Goal: Task Accomplishment & Management: Complete application form

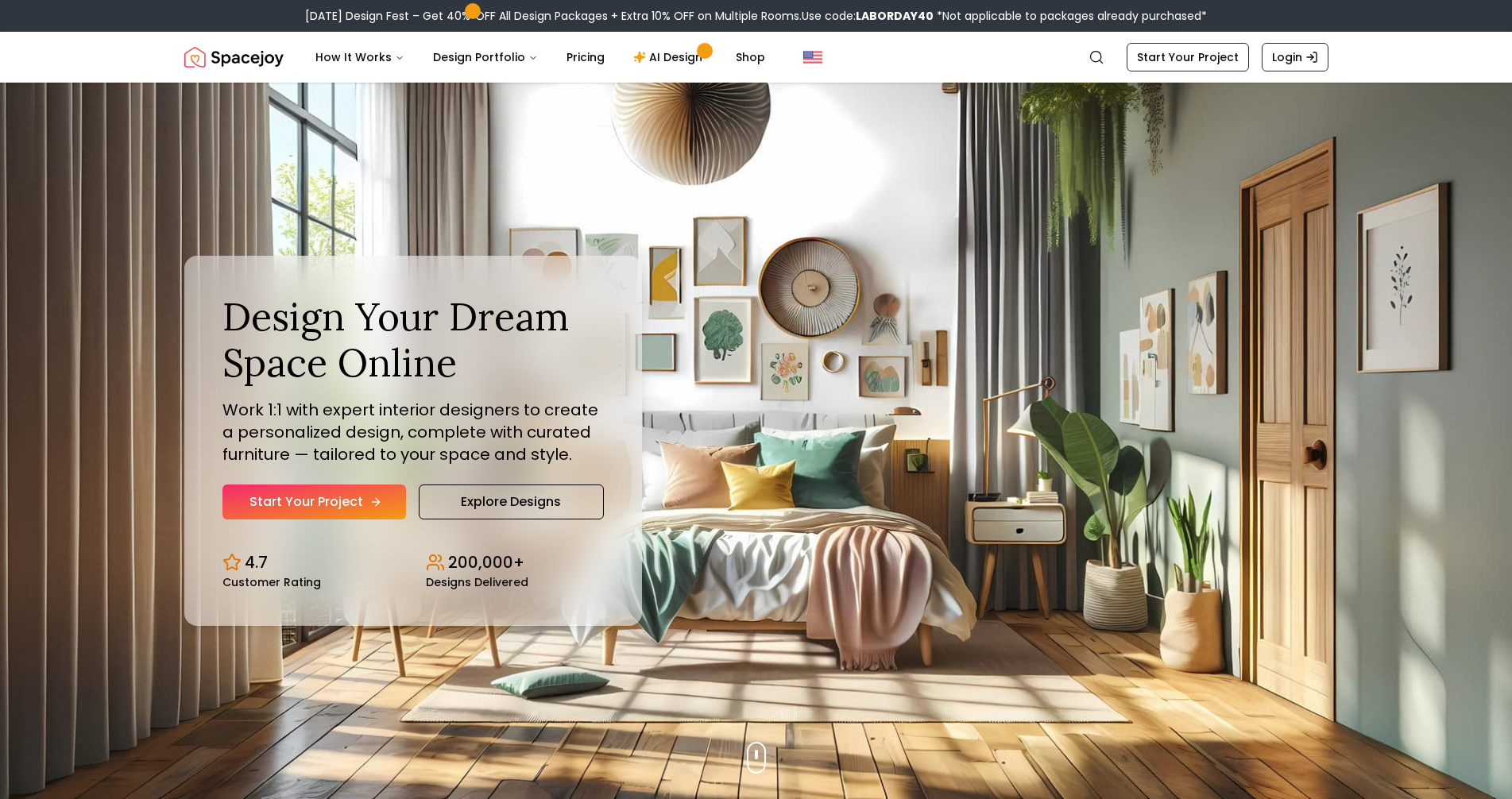
click at [333, 508] on link "Start Your Project" at bounding box center [314, 502] width 184 height 35
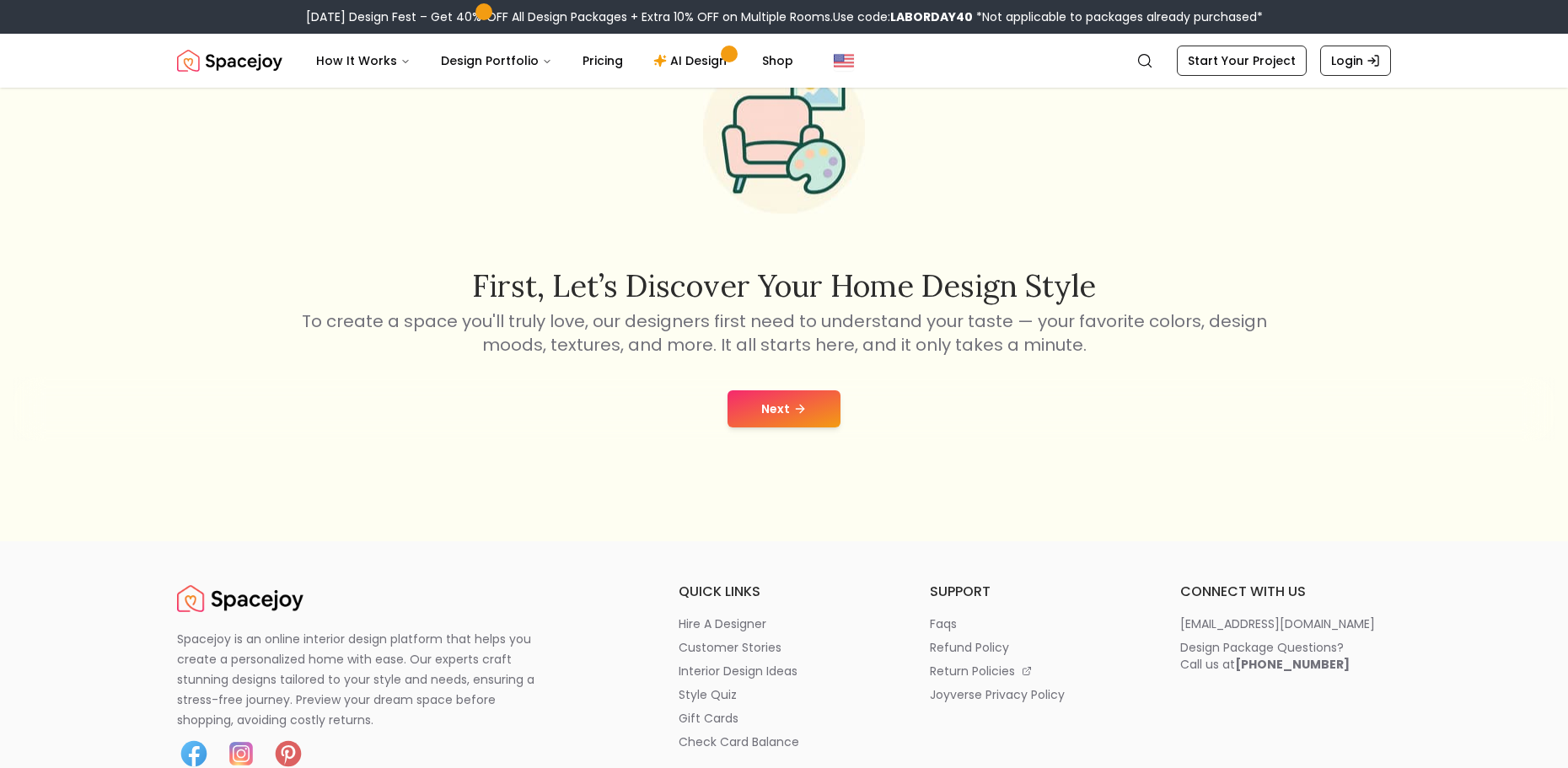
scroll to position [168, 0]
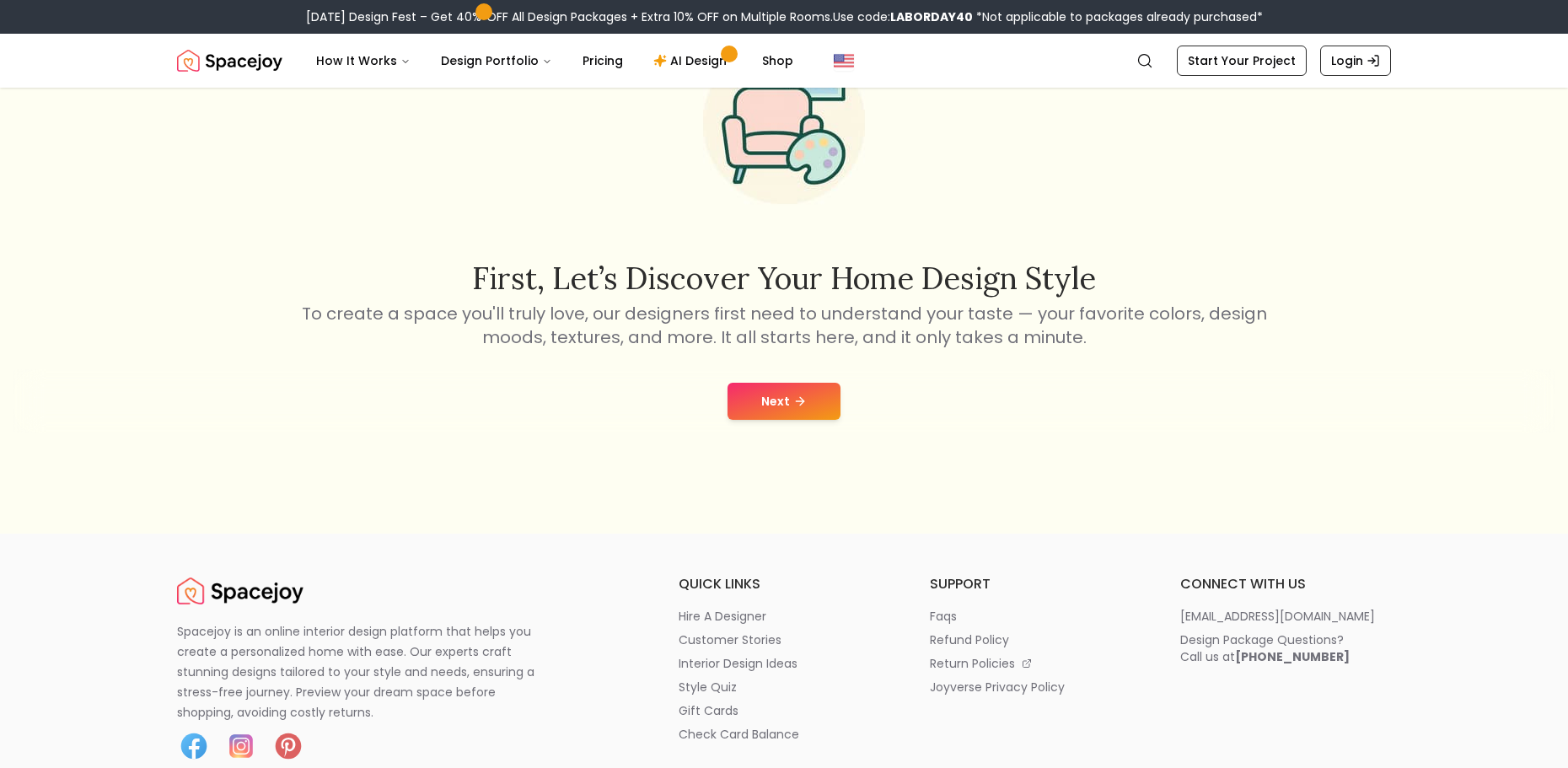
click at [794, 400] on icon at bounding box center [800, 401] width 14 height 14
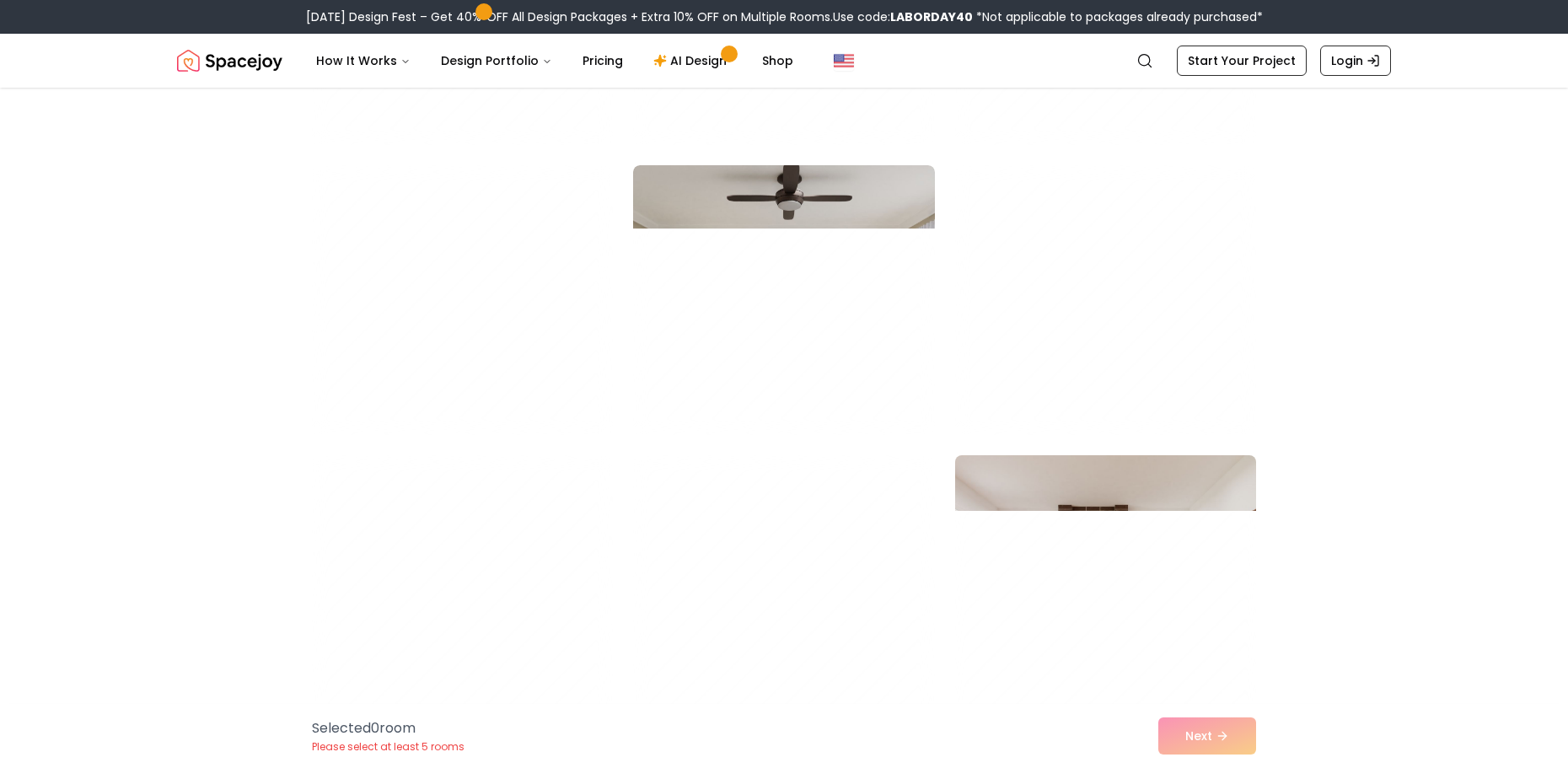
scroll to position [6236, 0]
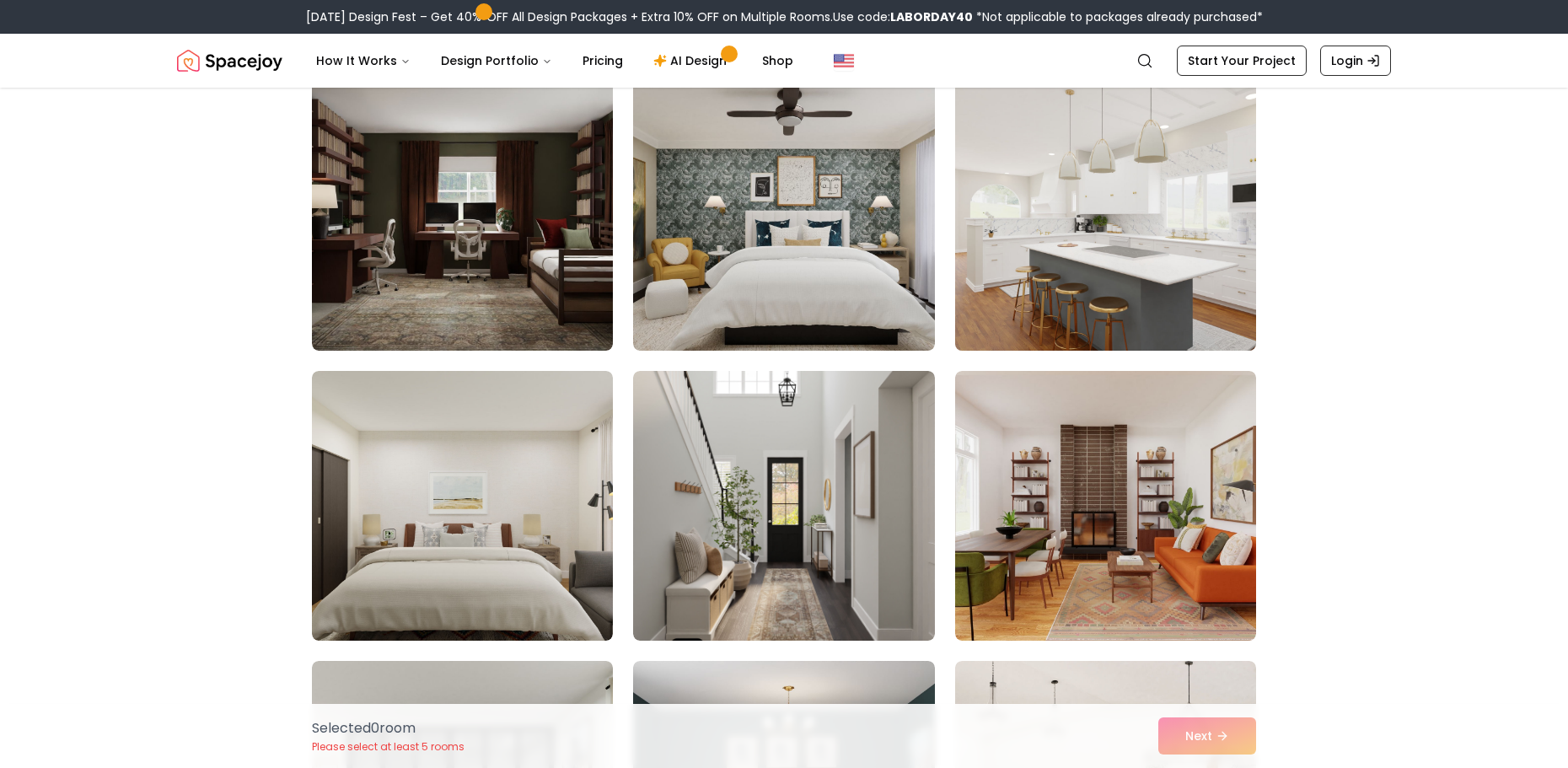
click at [1098, 318] on img at bounding box center [1105, 216] width 316 height 283
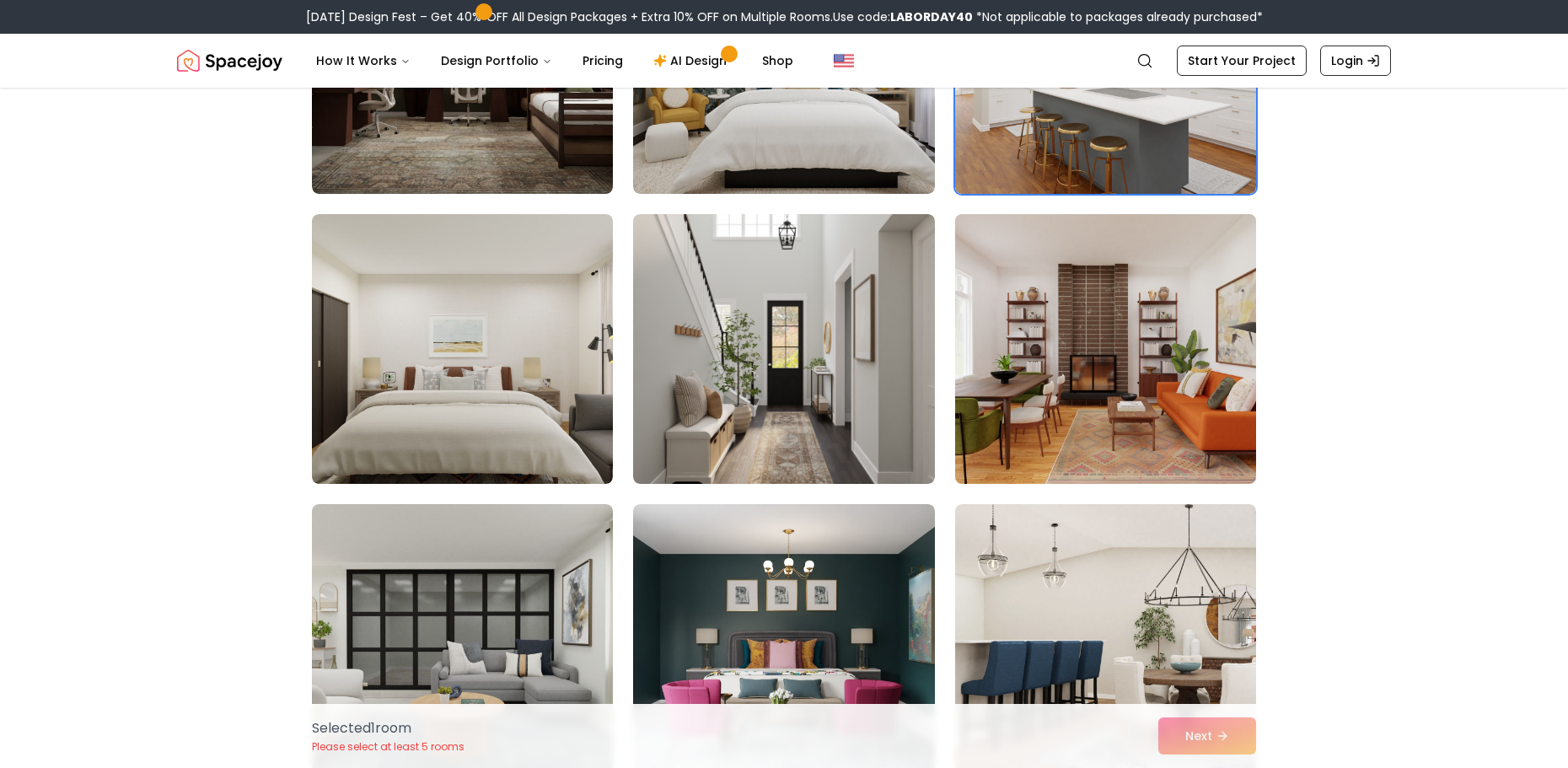
scroll to position [6405, 0]
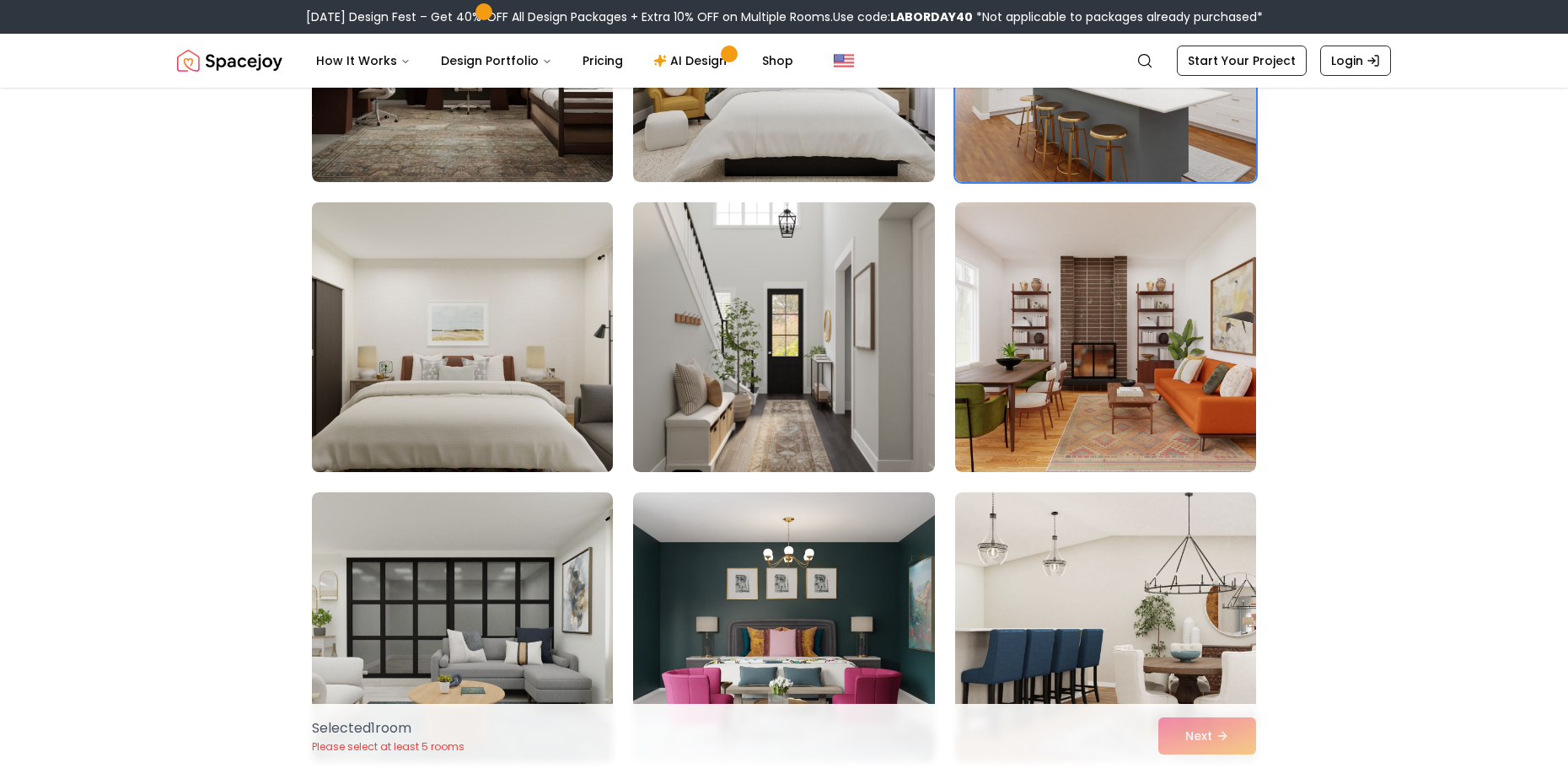
click at [583, 426] on img at bounding box center [462, 337] width 316 height 283
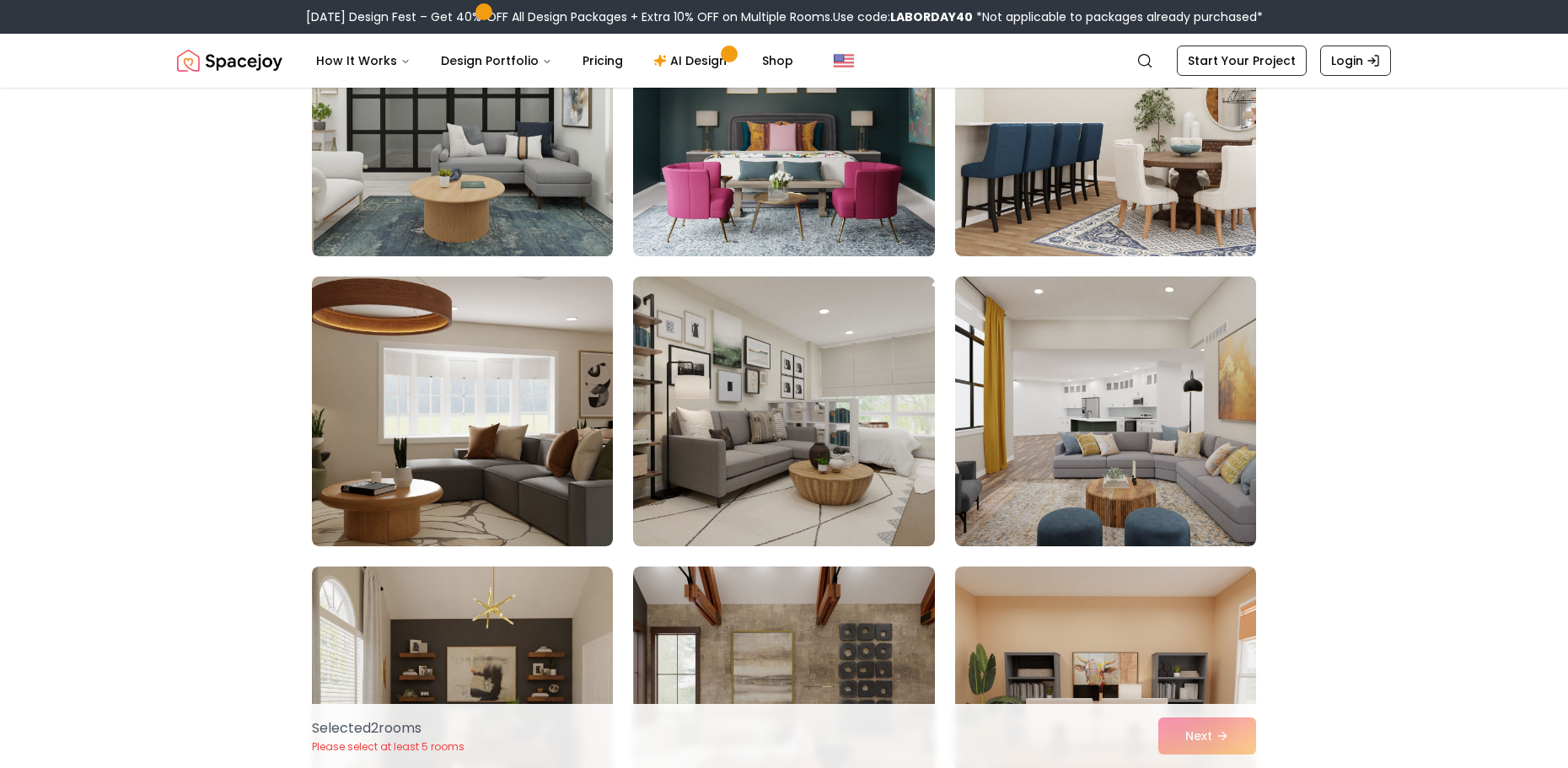
scroll to position [6995, 0]
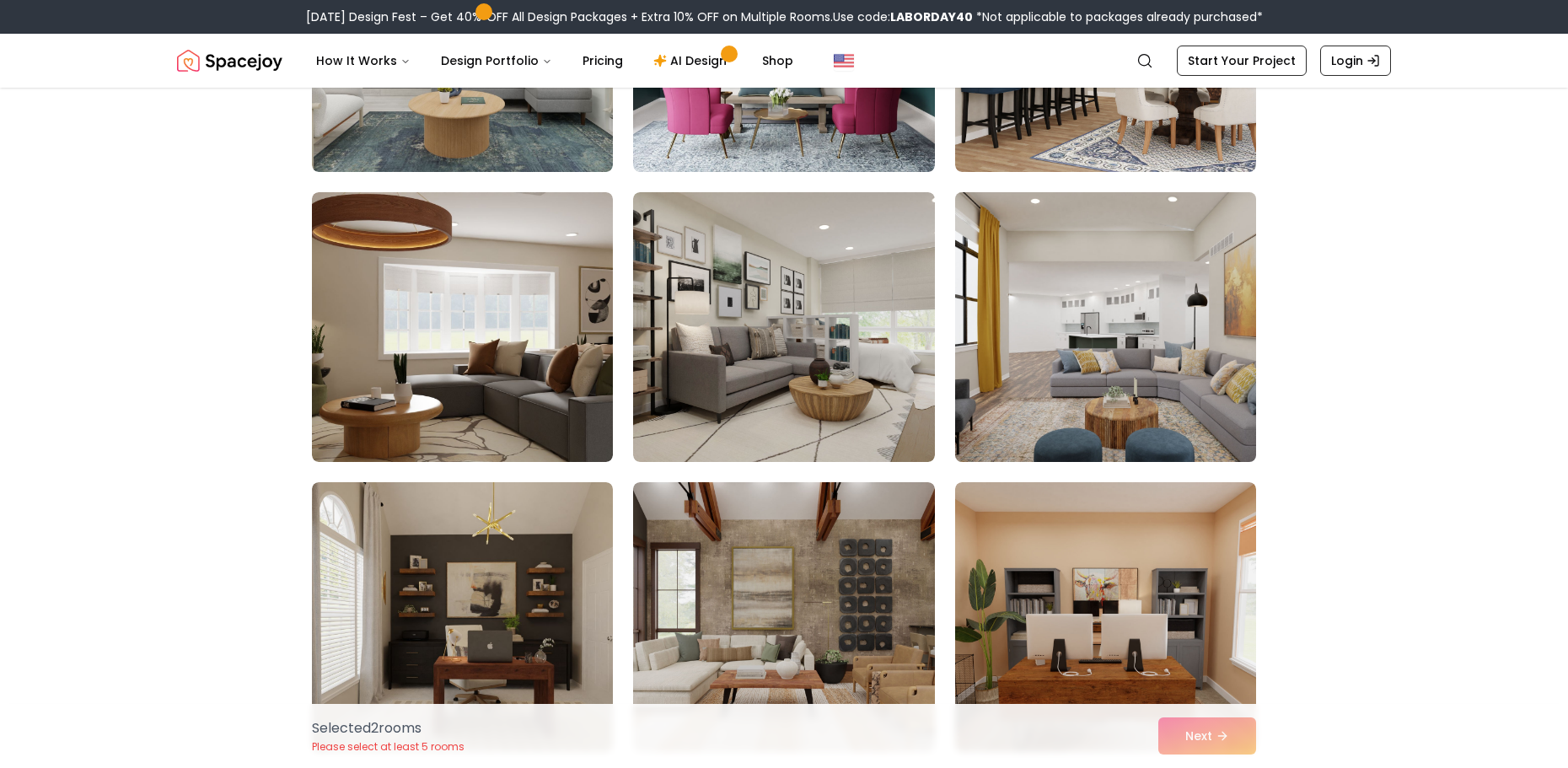
click at [1014, 381] on img at bounding box center [1105, 327] width 316 height 283
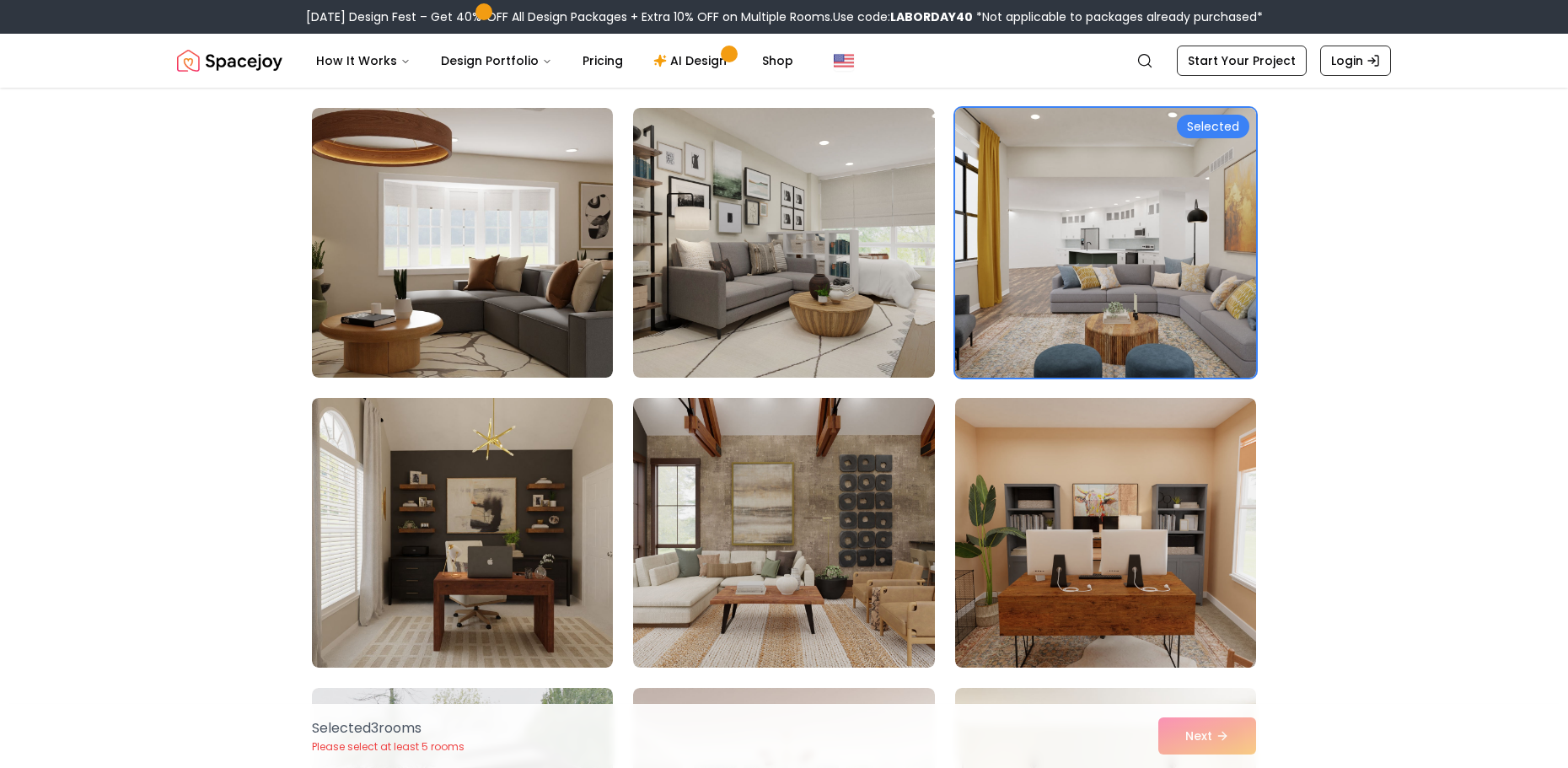
scroll to position [7248, 0]
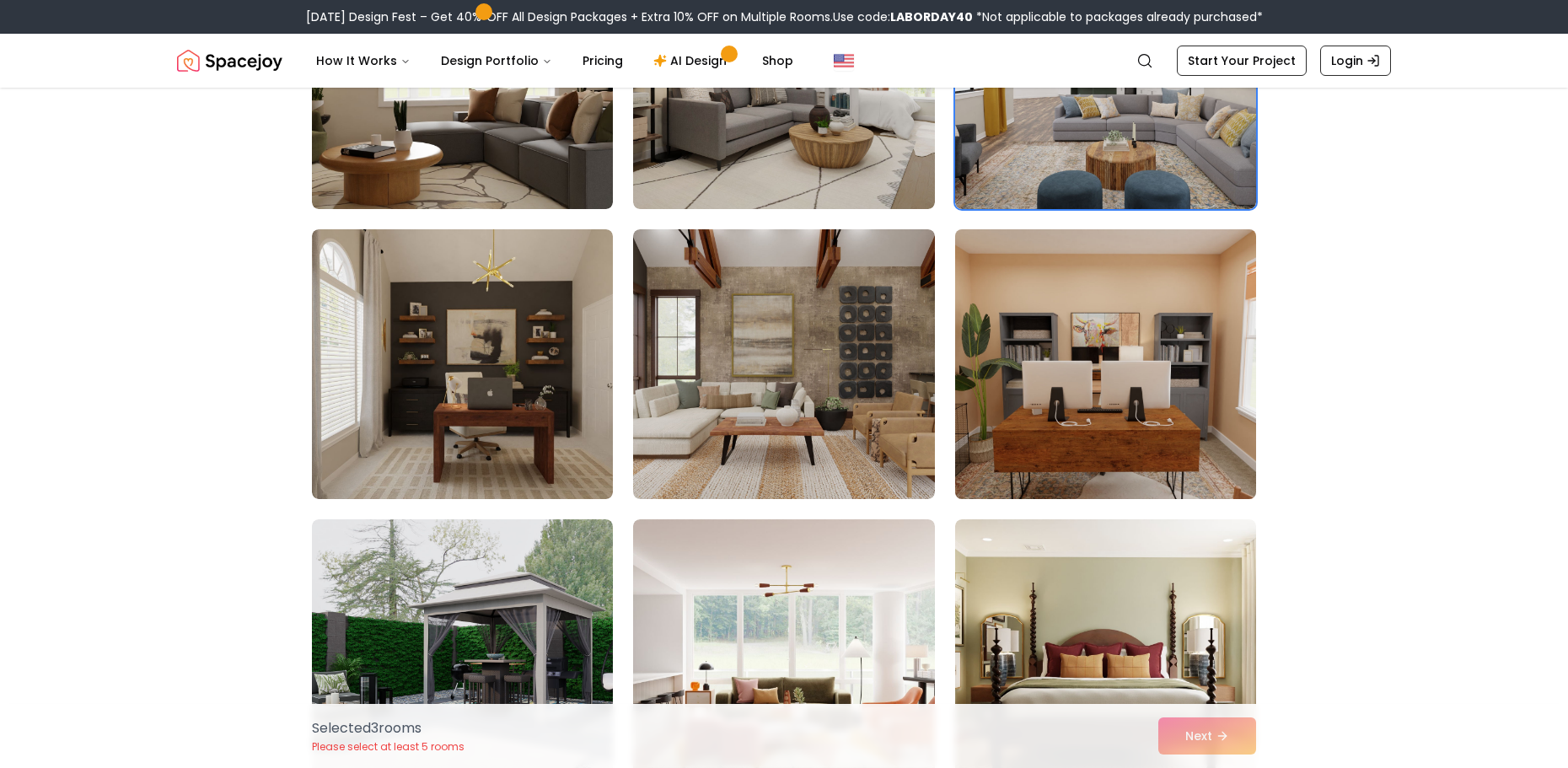
click at [1051, 381] on img at bounding box center [1105, 364] width 316 height 283
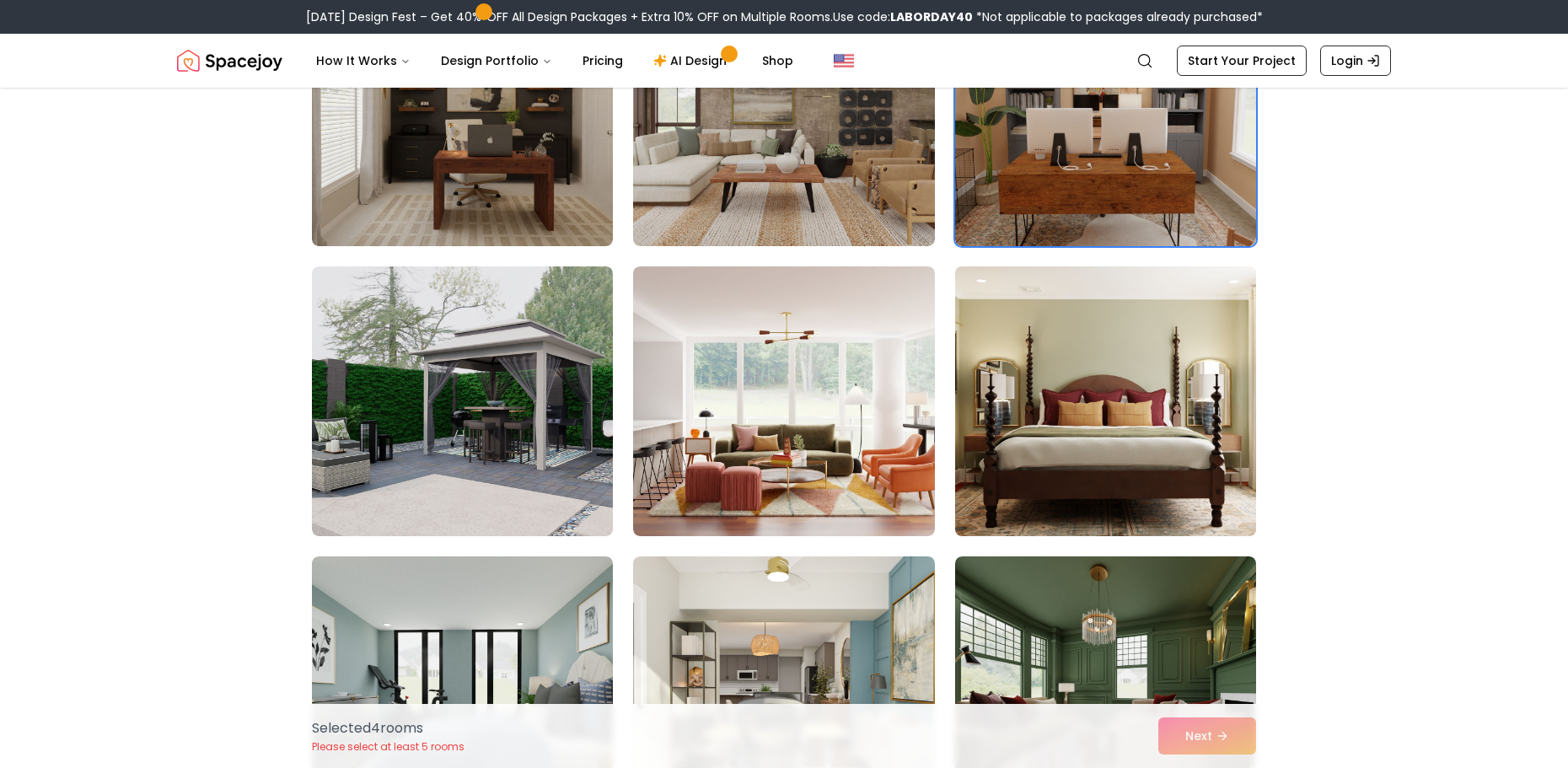
scroll to position [7585, 0]
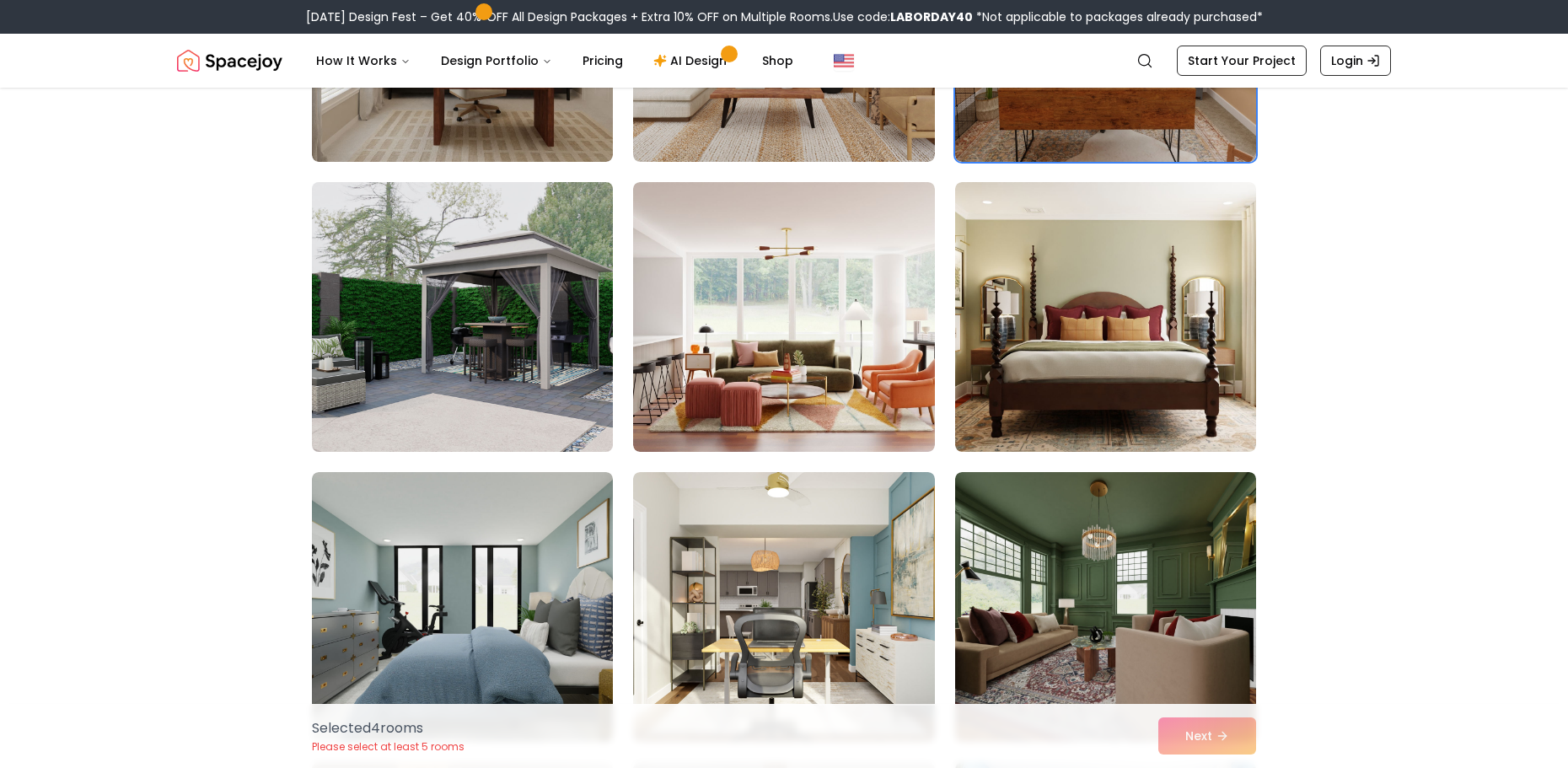
drag, startPoint x: 489, startPoint y: 371, endPoint x: 574, endPoint y: 360, distance: 85.7
click at [490, 370] on img at bounding box center [462, 317] width 316 height 283
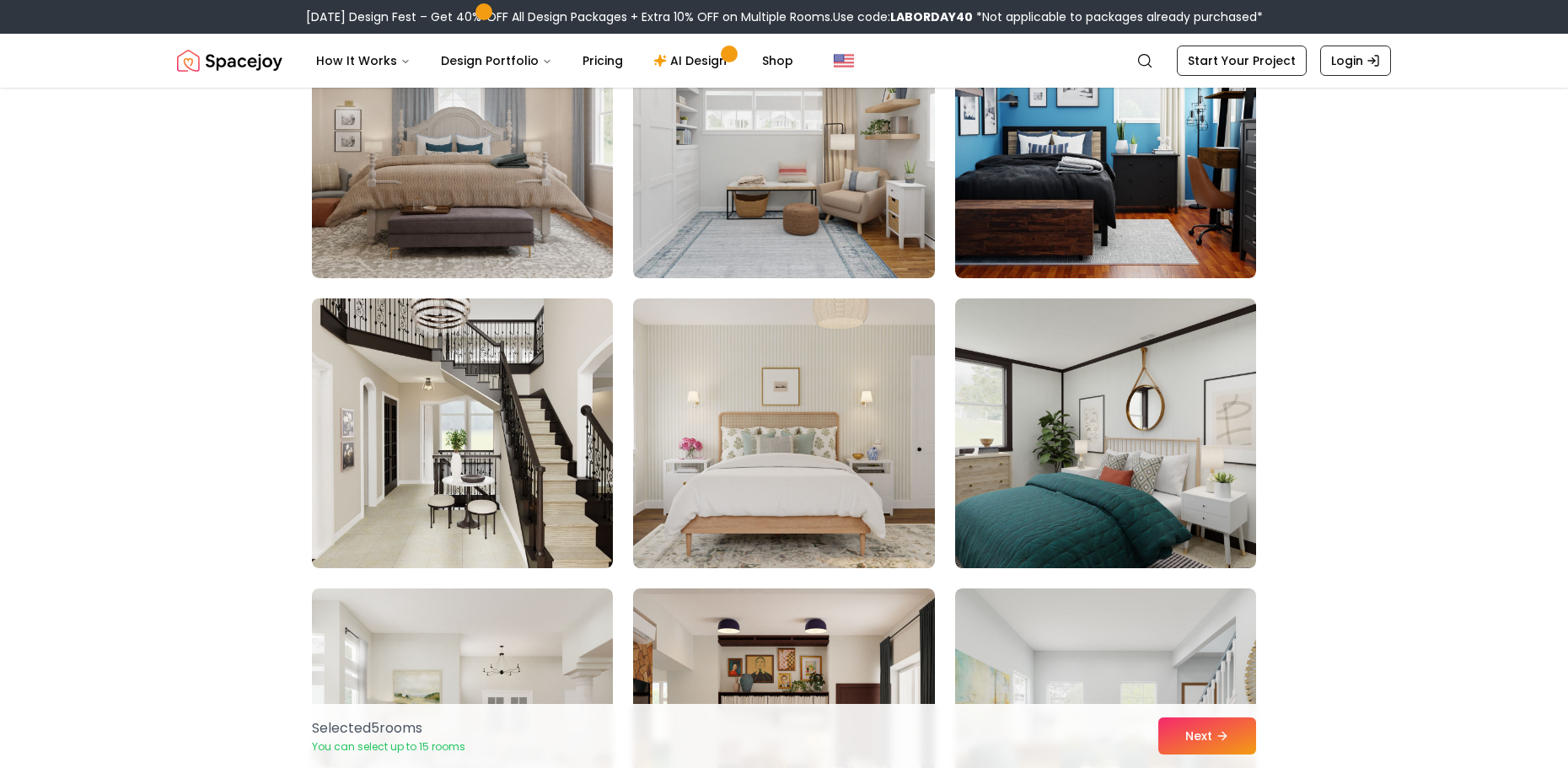
scroll to position [8344, 0]
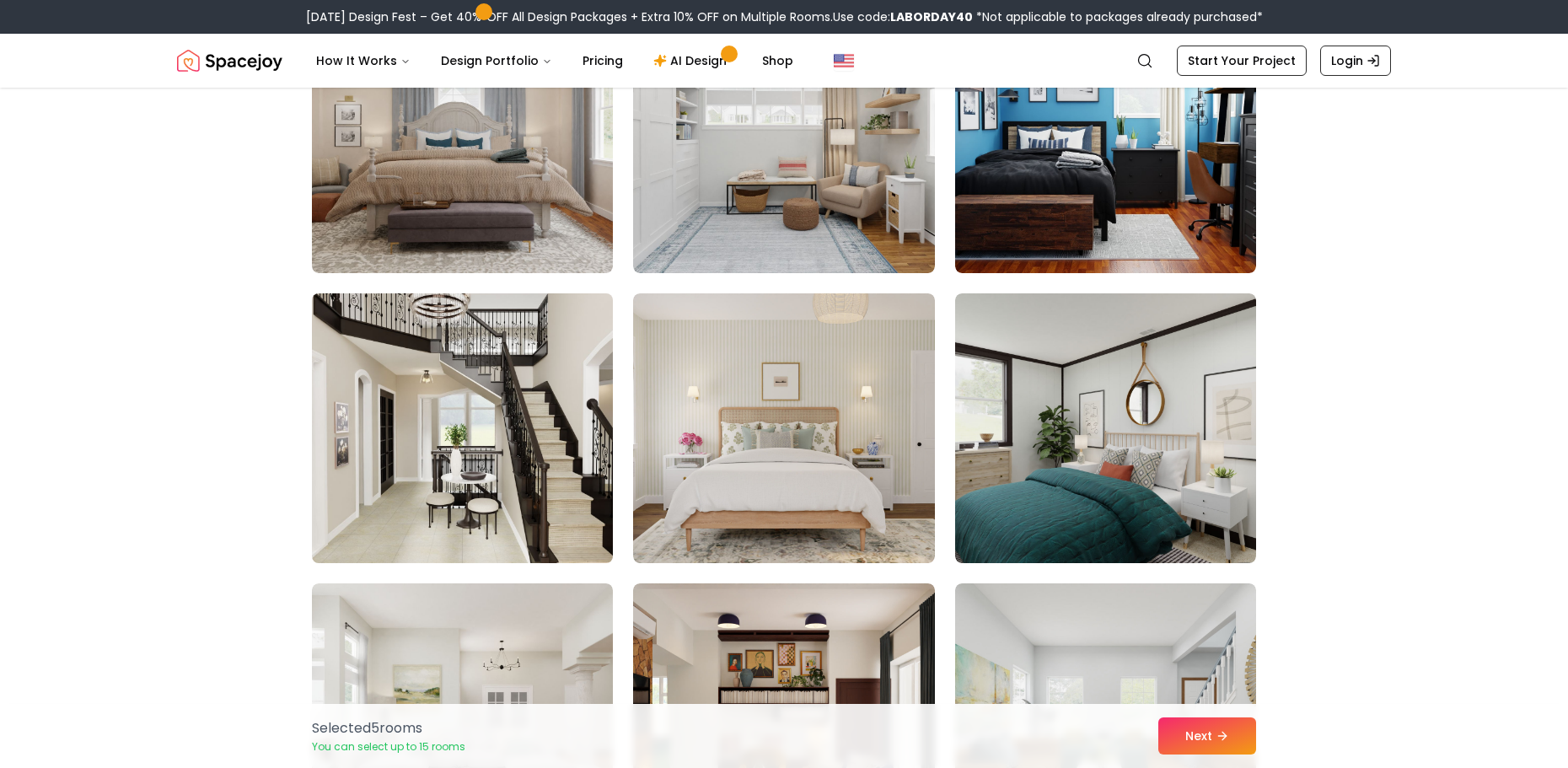
click at [507, 471] on img at bounding box center [462, 427] width 316 height 283
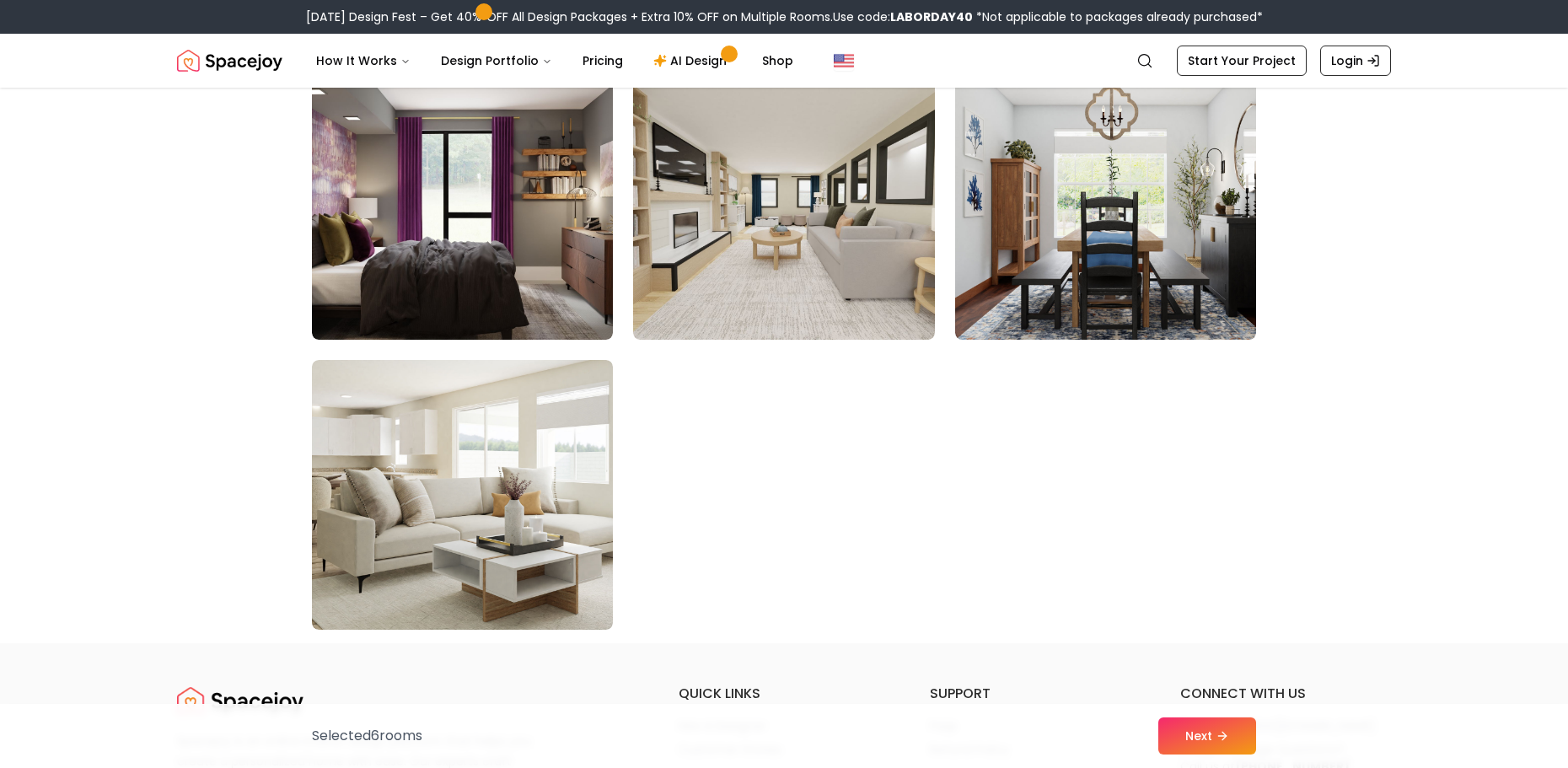
scroll to position [9440, 0]
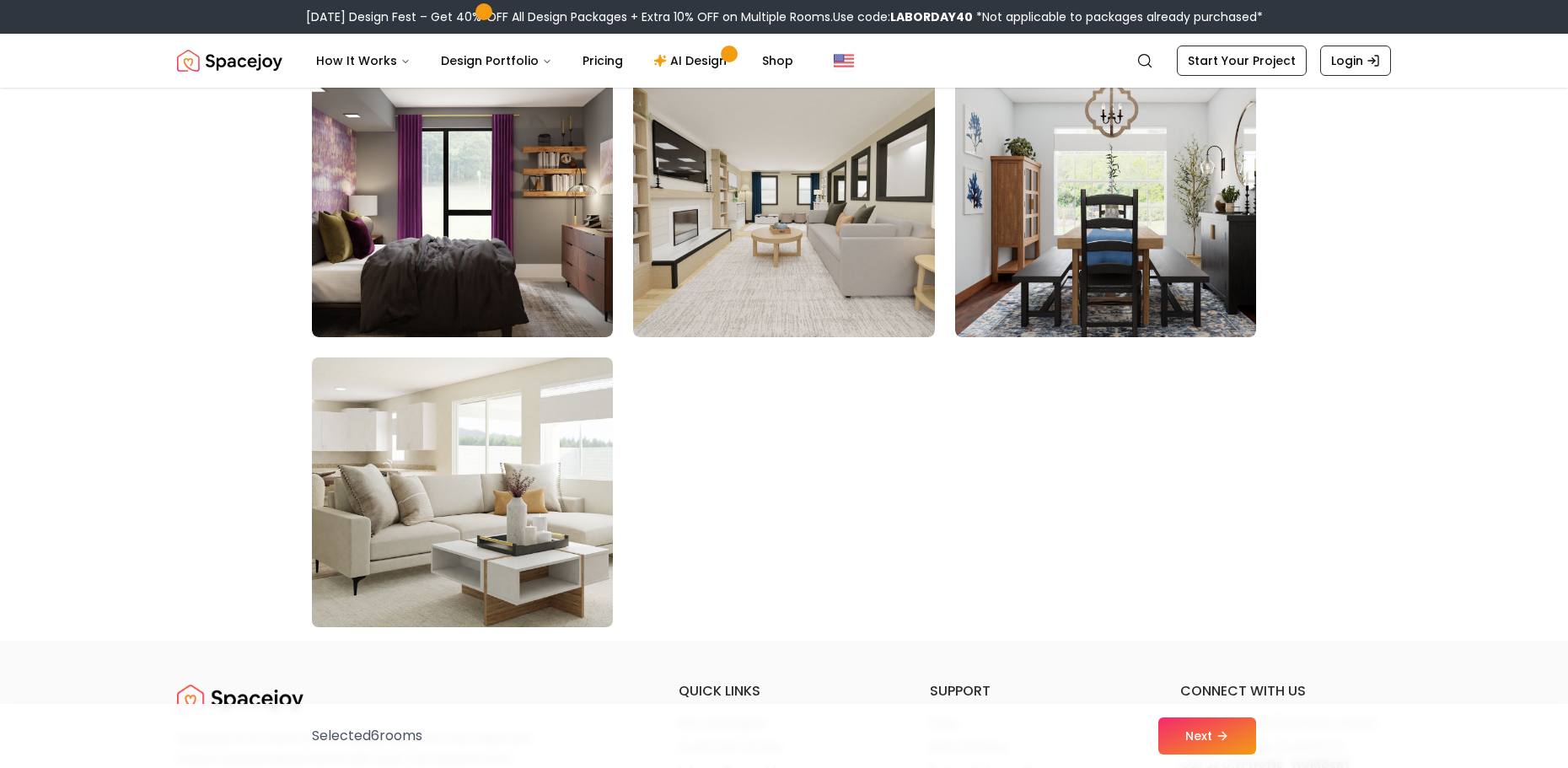
click at [563, 516] on img at bounding box center [462, 492] width 316 height 283
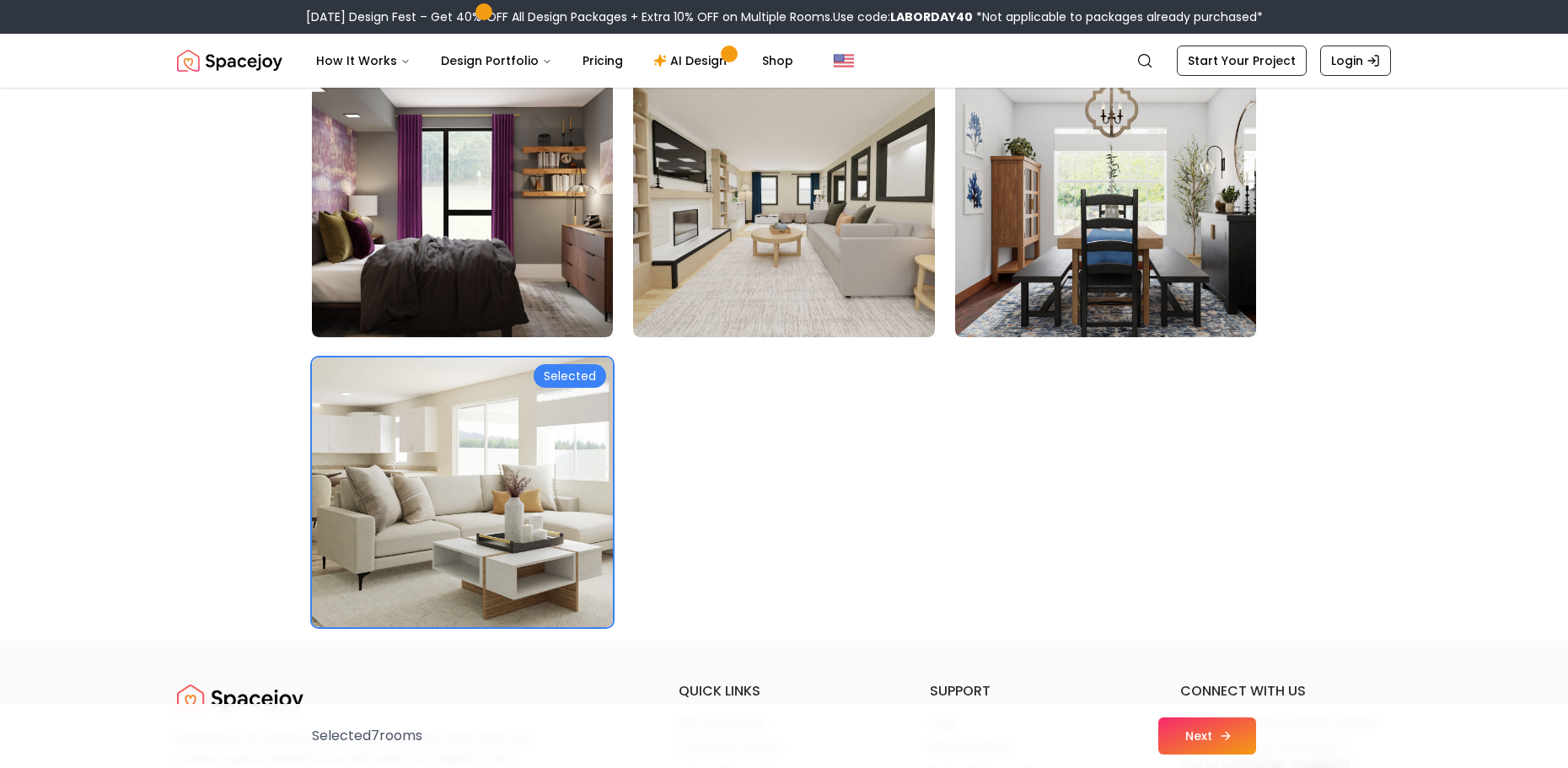
click at [1227, 729] on icon at bounding box center [1226, 735] width 14 height 14
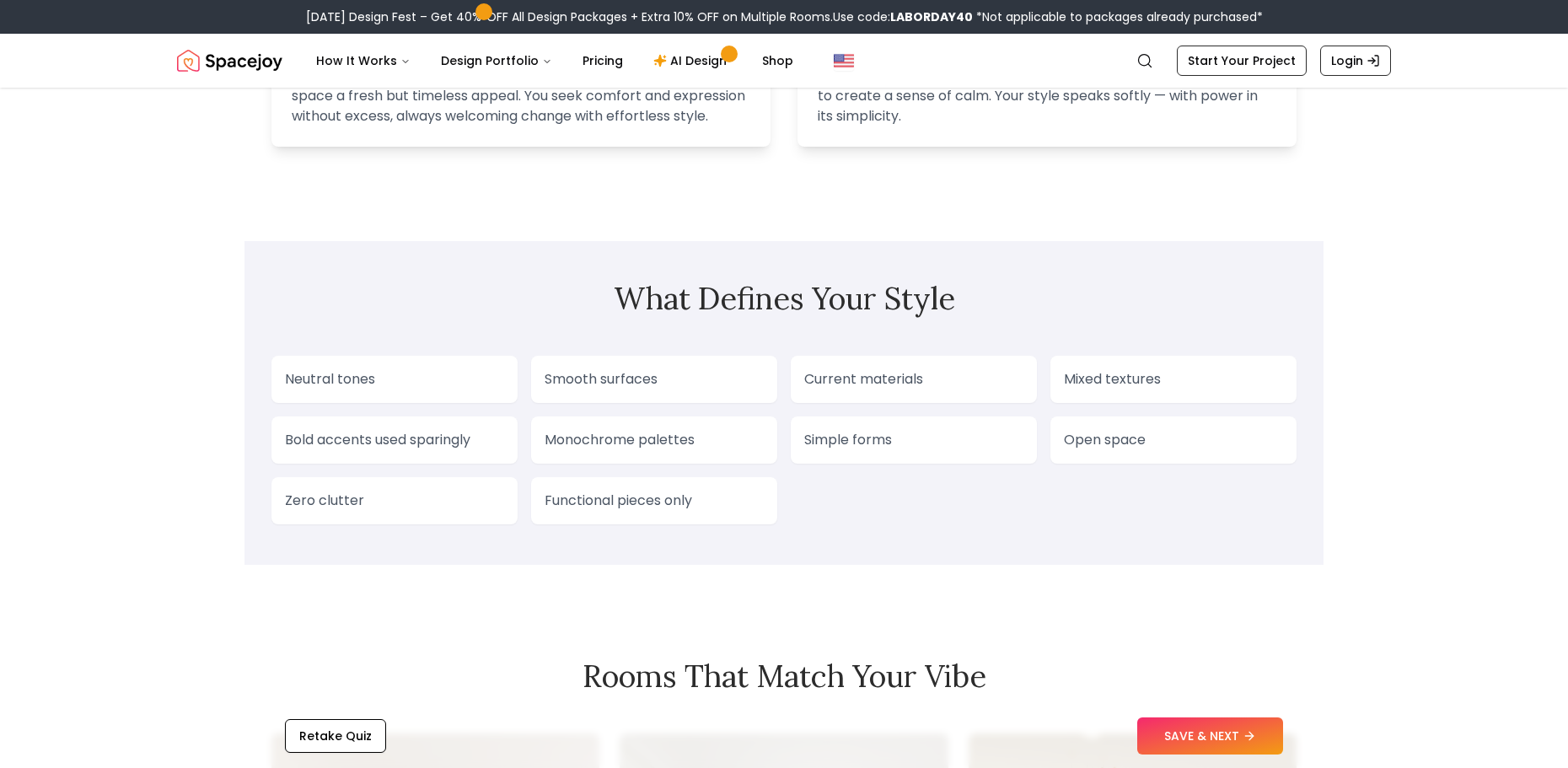
scroll to position [1264, 0]
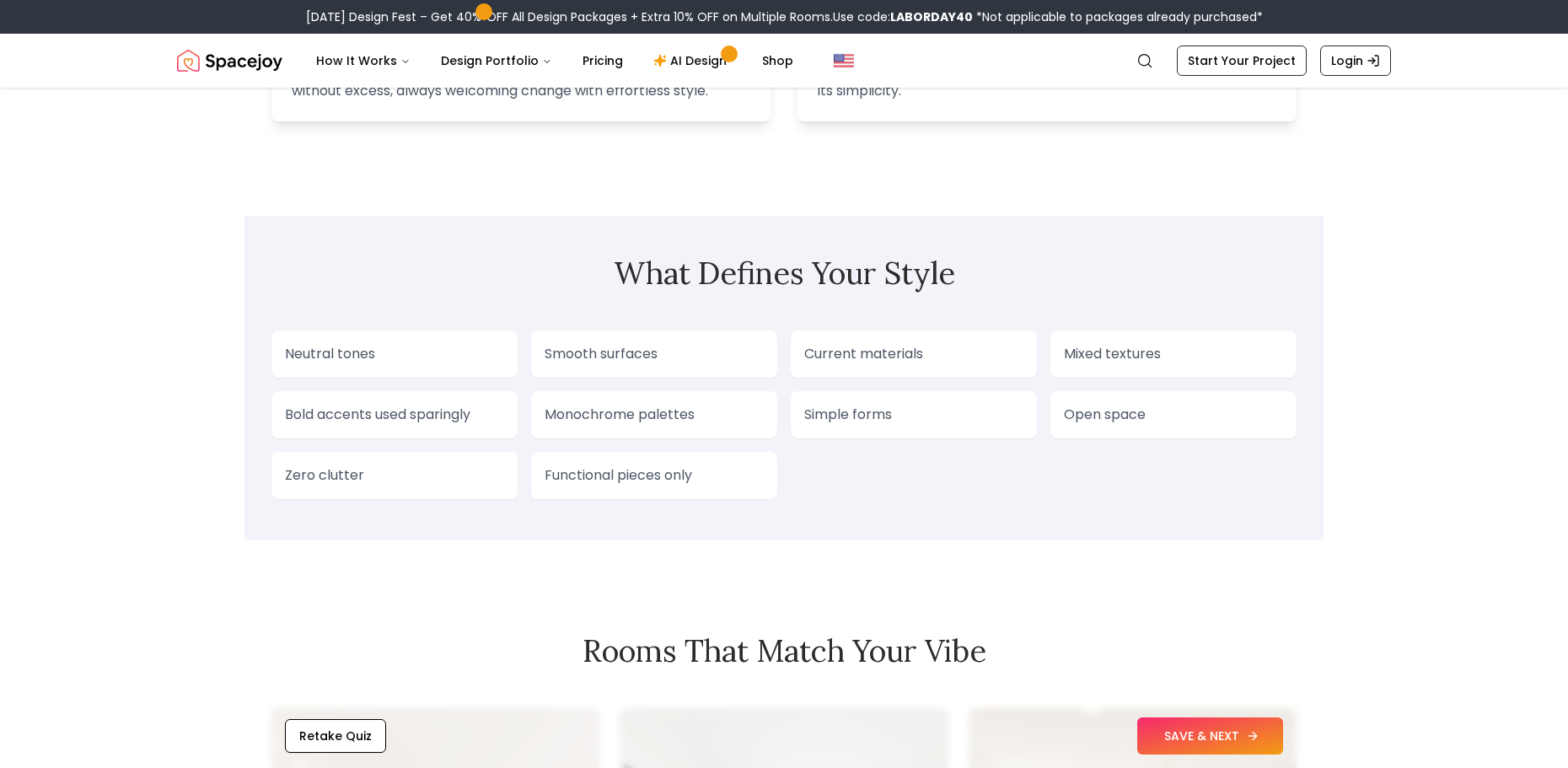
click at [1224, 727] on button "SAVE & NEXT" at bounding box center [1209, 735] width 146 height 37
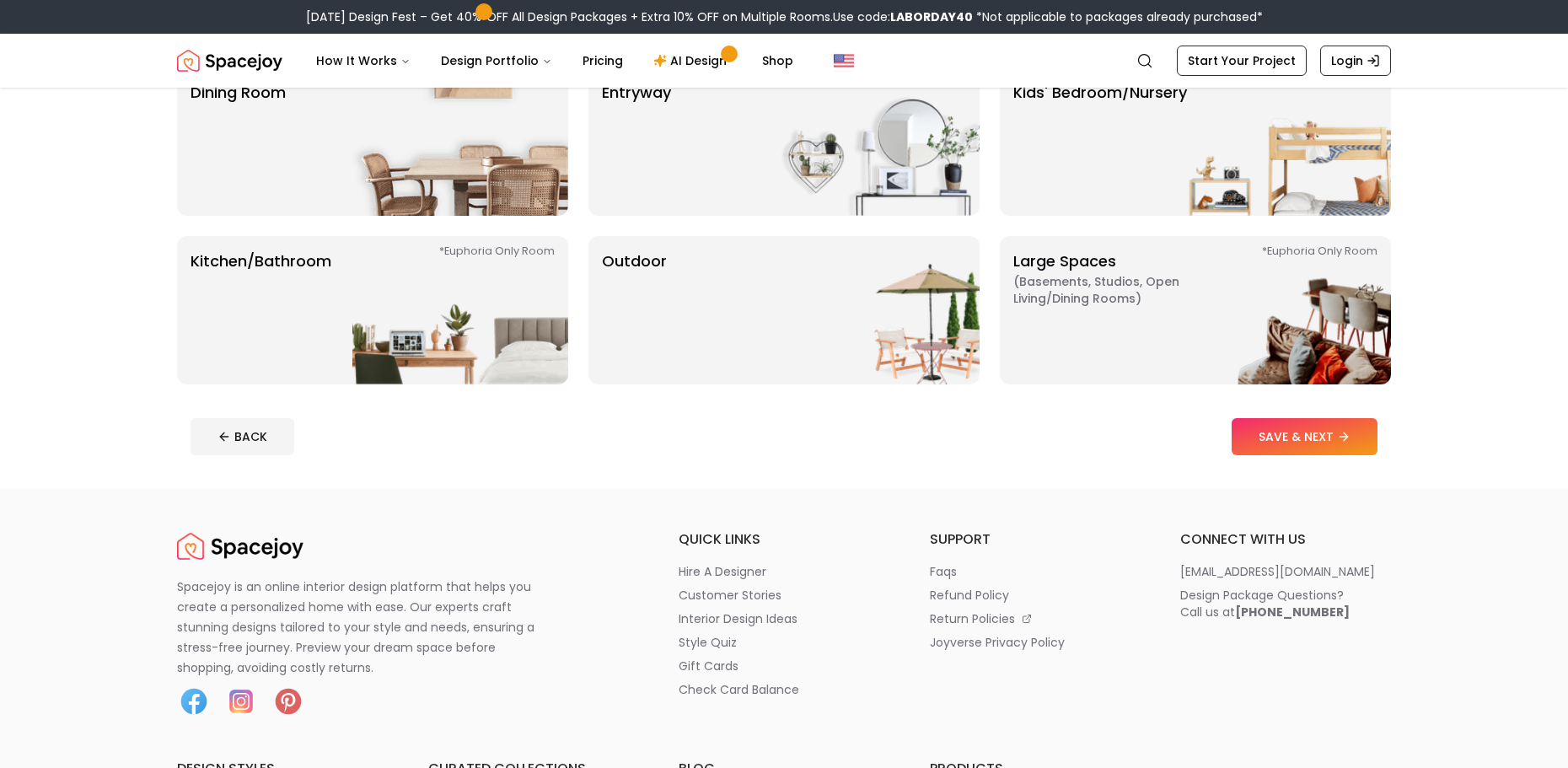
scroll to position [337, 0]
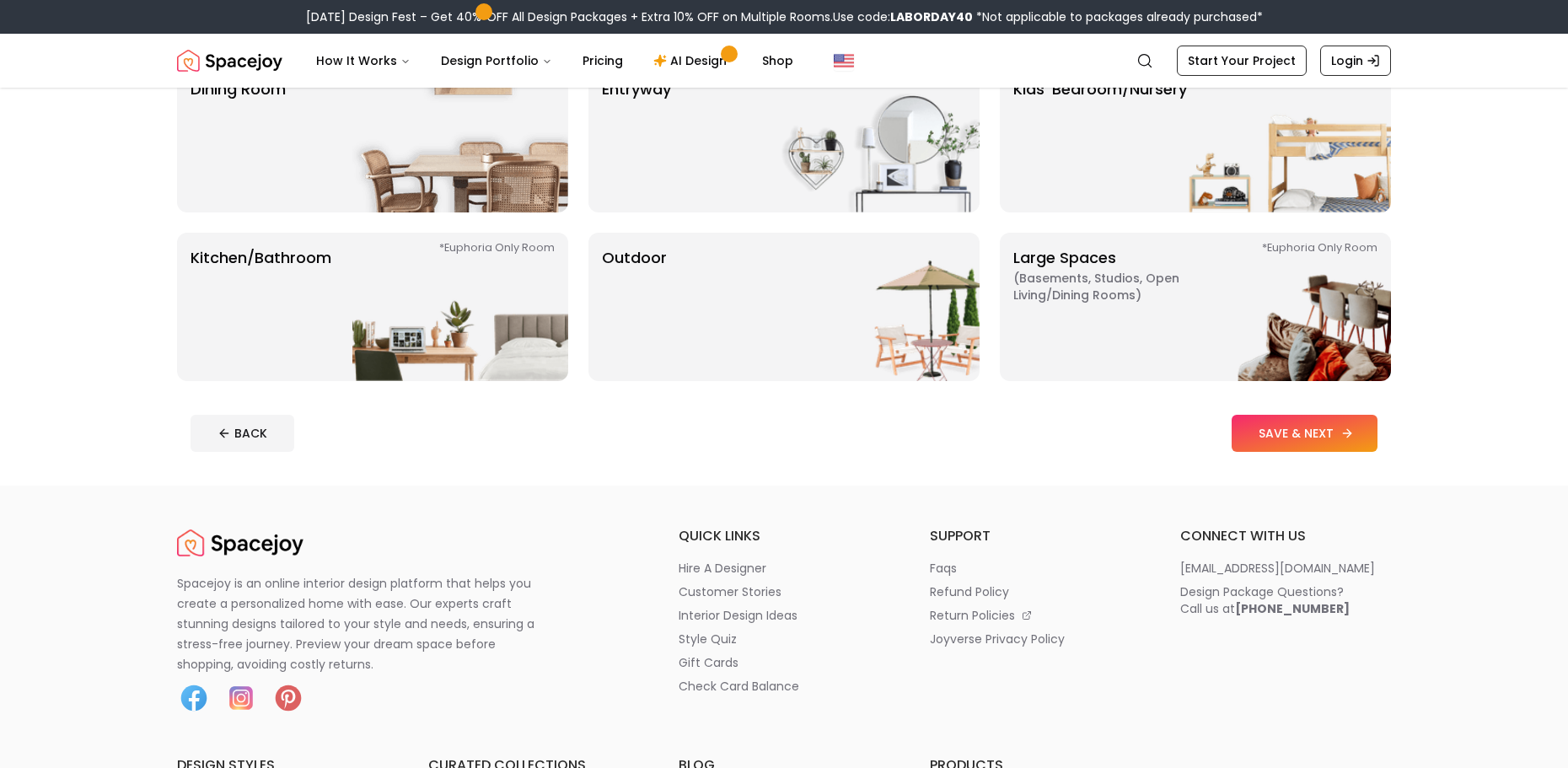
click at [1313, 432] on button "SAVE & NEXT" at bounding box center [1304, 433] width 146 height 37
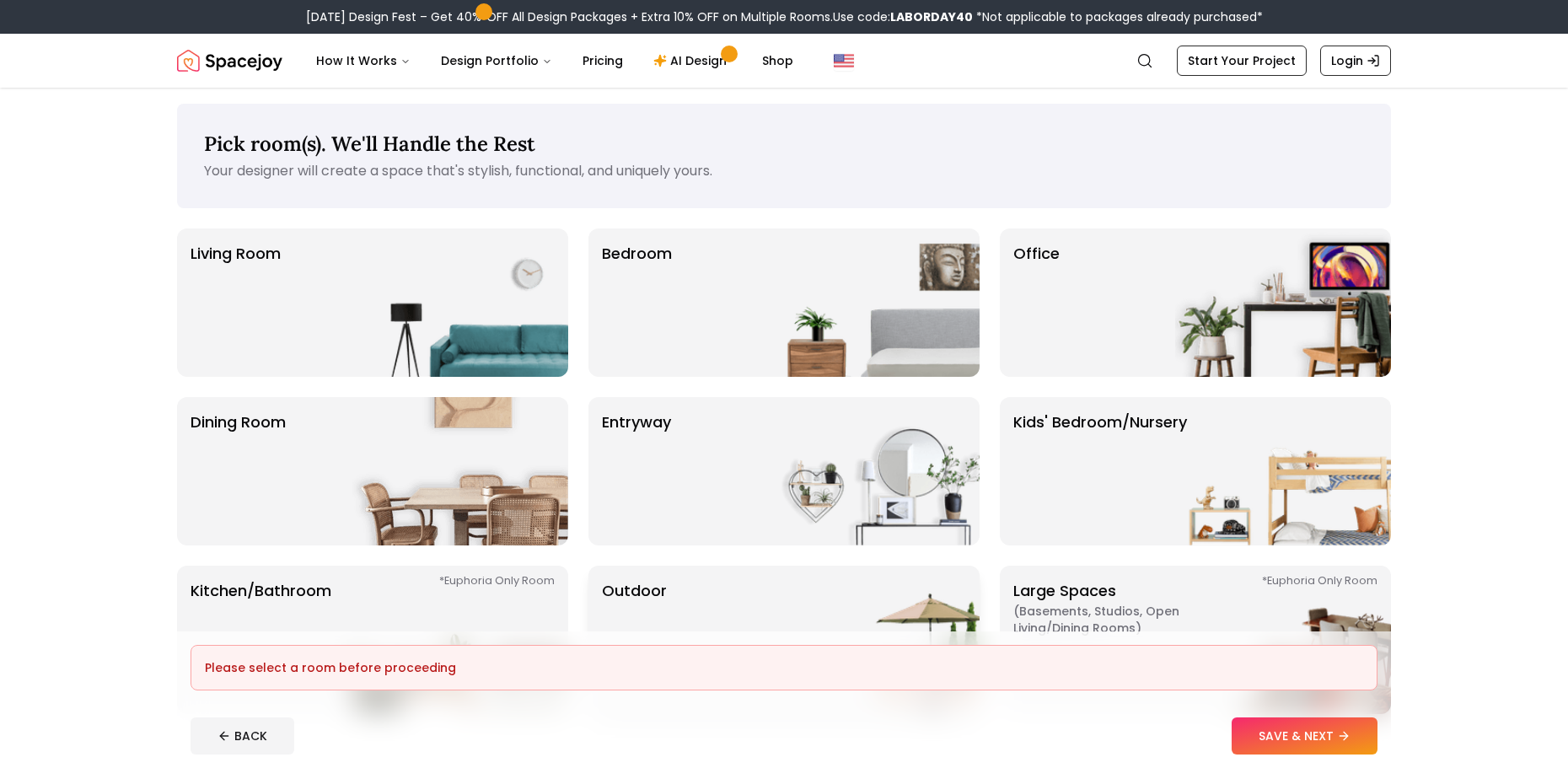
scroll to position [0, 0]
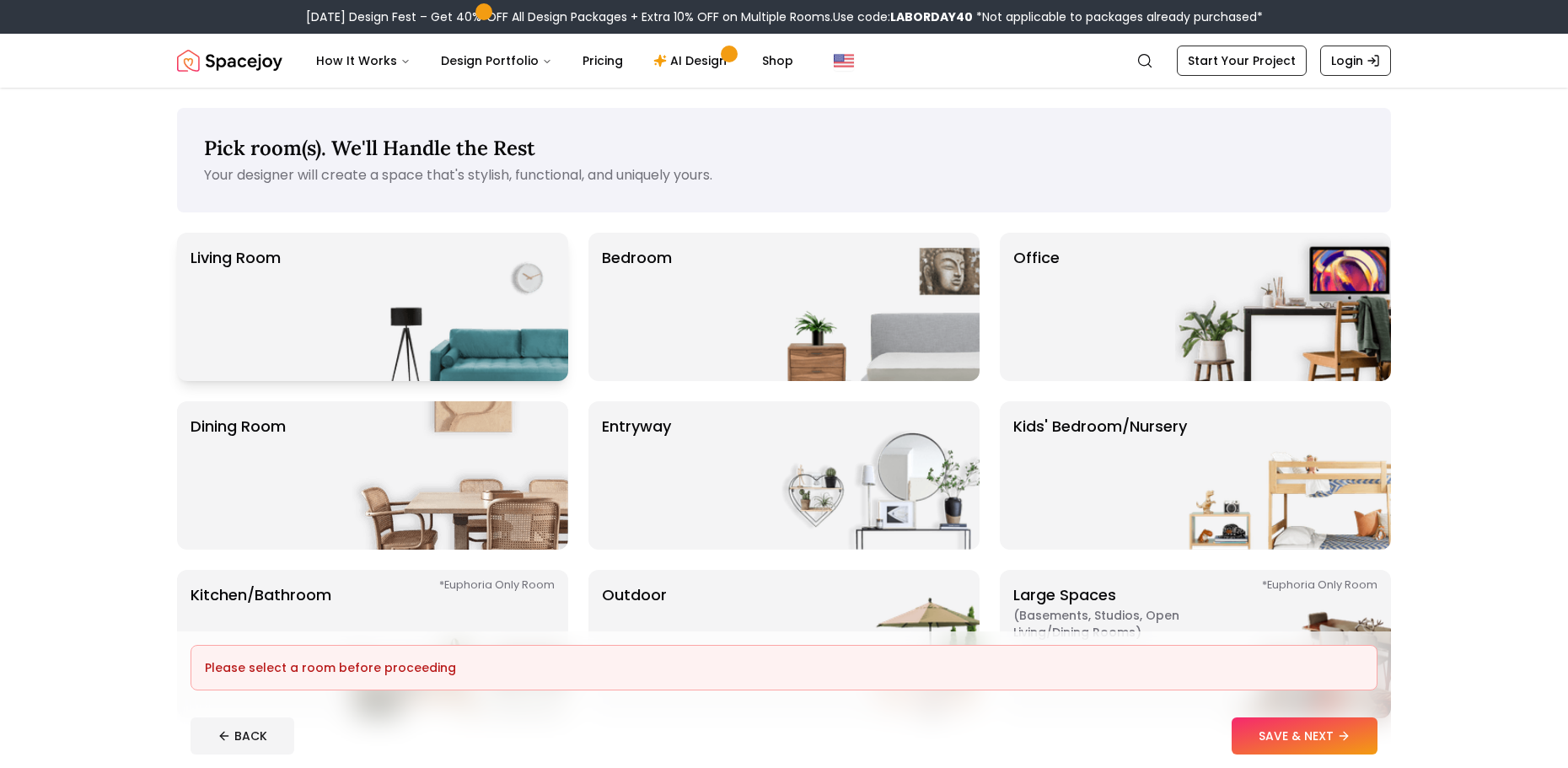
click at [521, 302] on img at bounding box center [460, 307] width 216 height 149
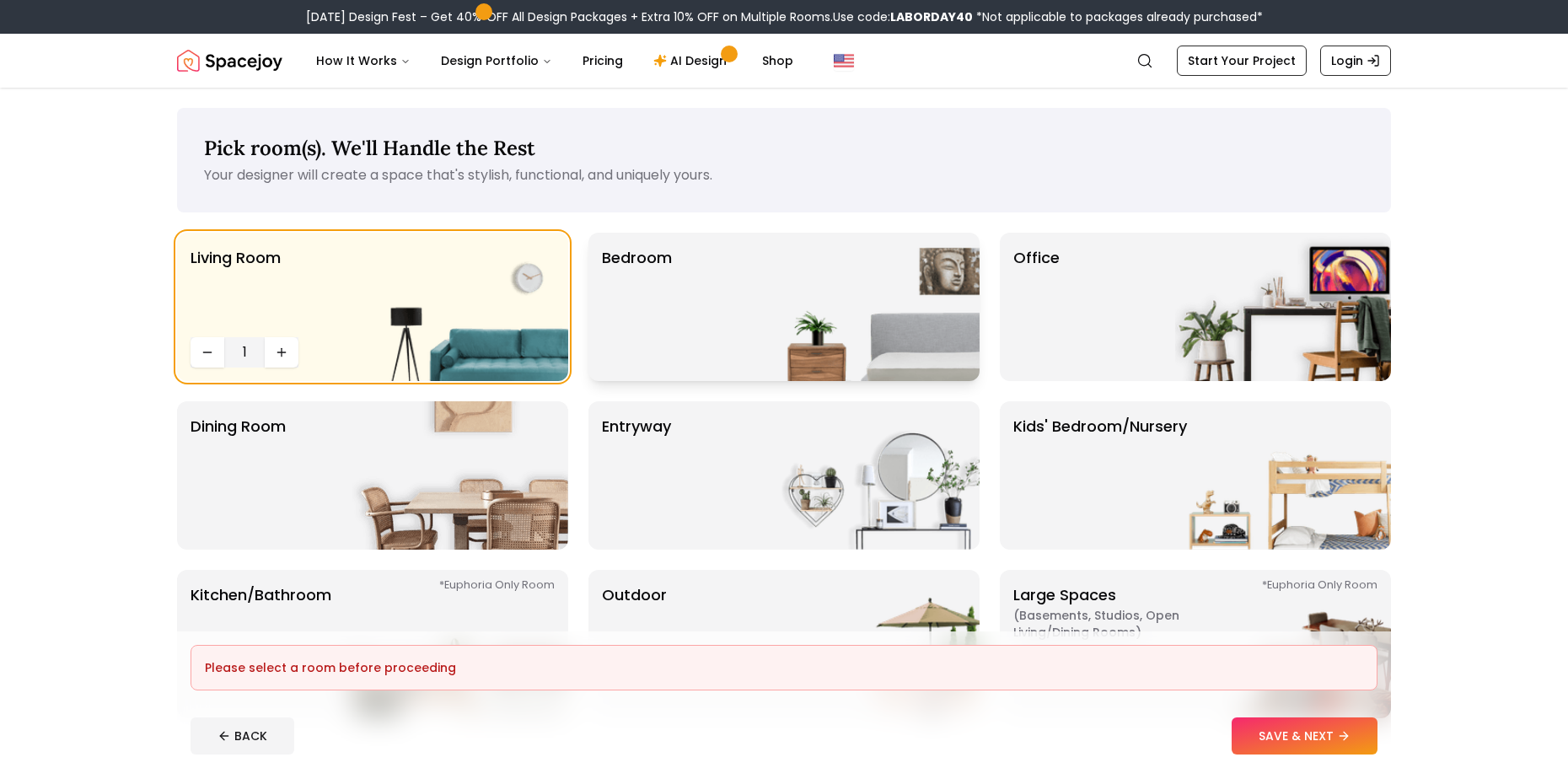
click at [844, 312] on img at bounding box center [871, 307] width 216 height 149
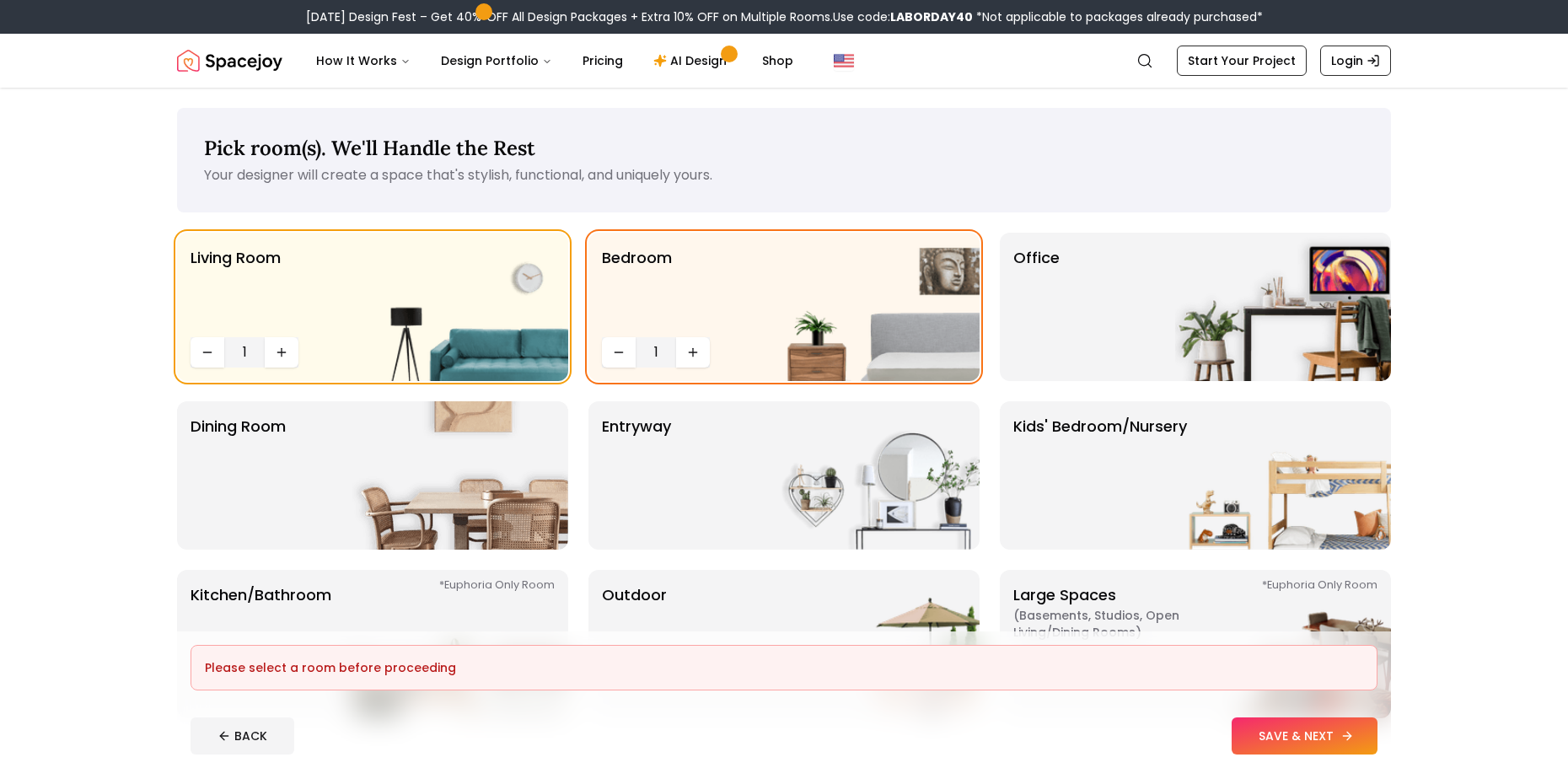
click at [1304, 736] on button "SAVE & NEXT" at bounding box center [1304, 735] width 146 height 37
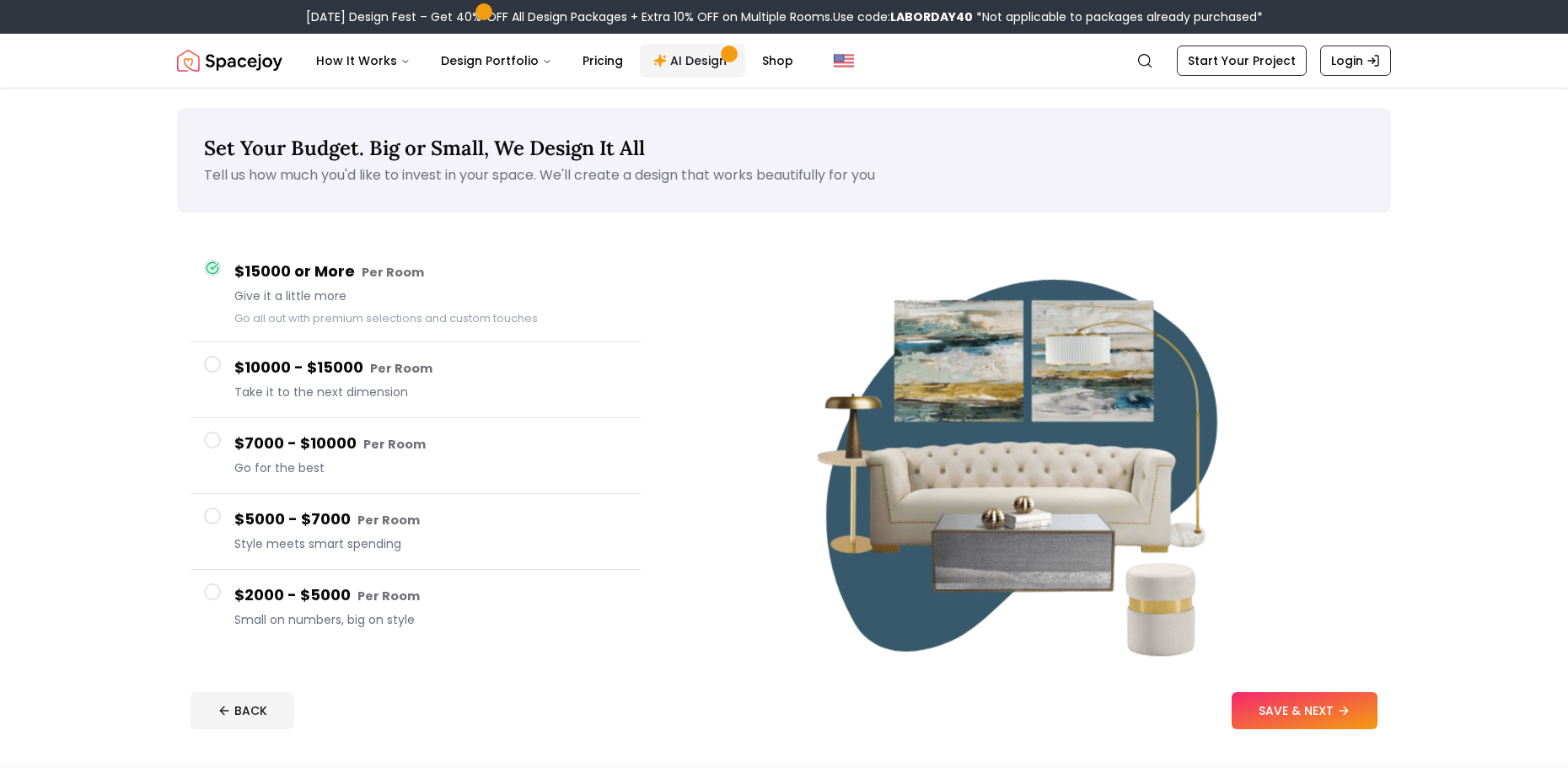
click at [680, 67] on link "AI Design" at bounding box center [692, 60] width 105 height 34
